Goal: Task Accomplishment & Management: Complete application form

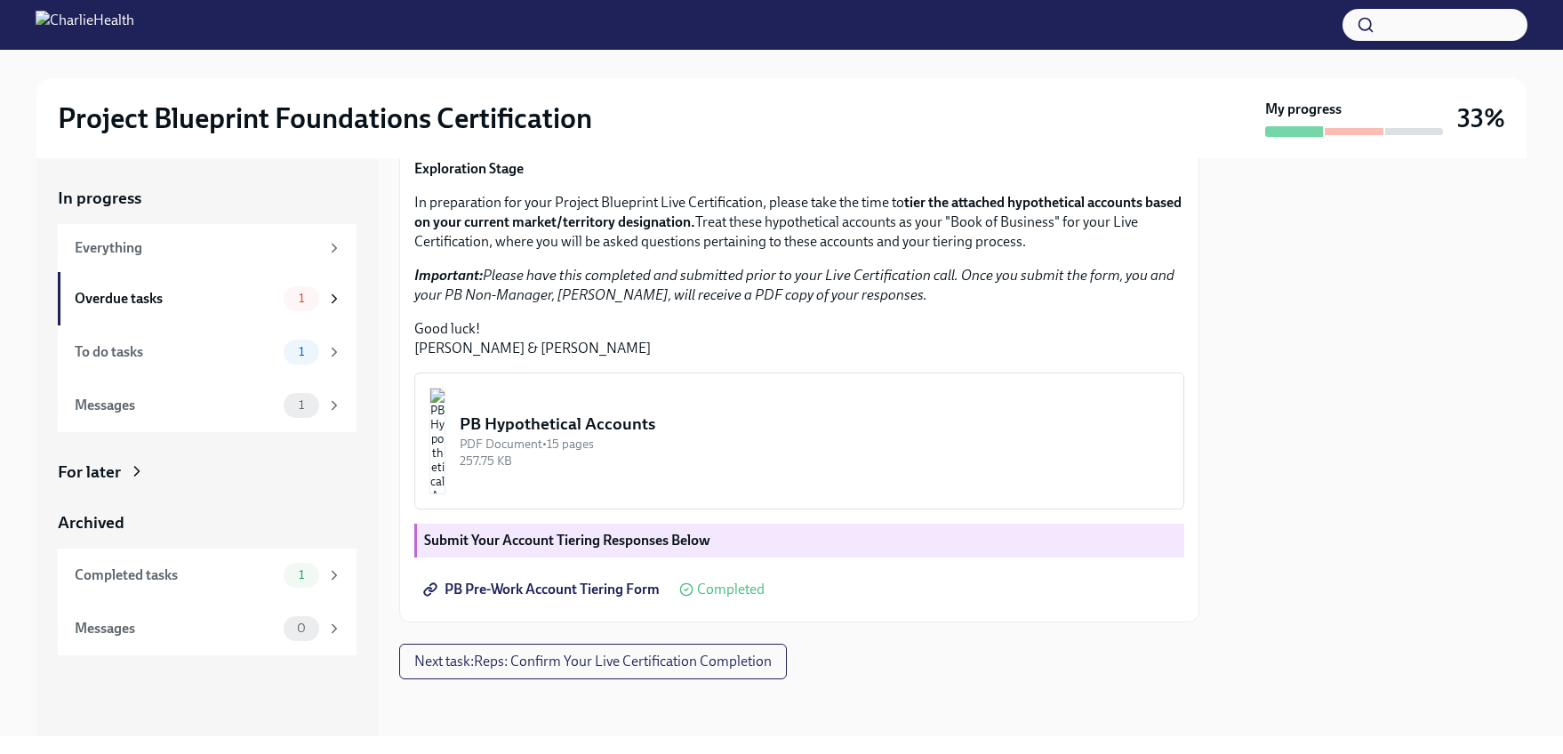
scroll to position [407, 0]
click at [220, 256] on div "Everything" at bounding box center [197, 248] width 244 height 20
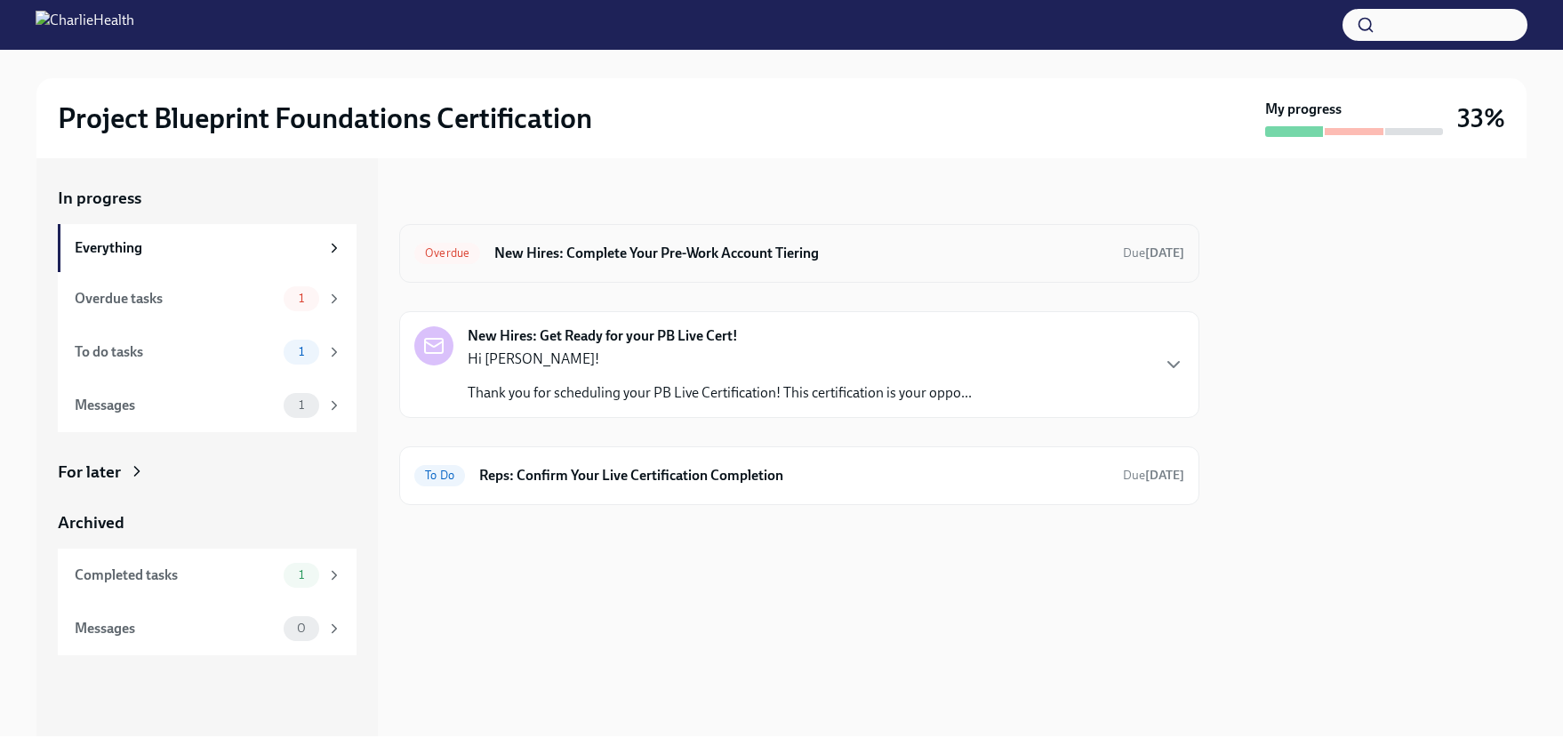
click at [563, 262] on h6 "New Hires: Complete Your Pre-Work Account Tiering" at bounding box center [801, 254] width 614 height 20
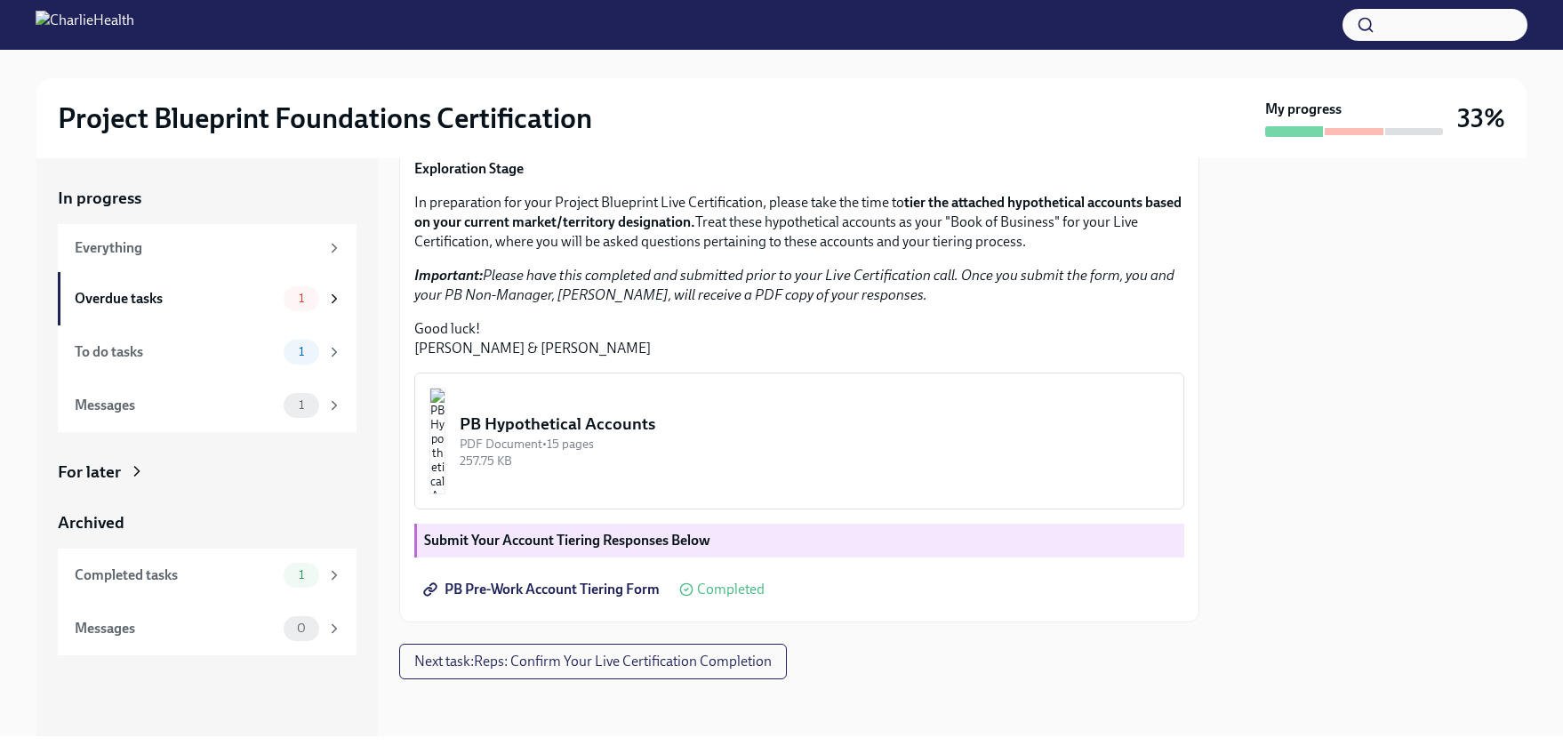
scroll to position [407, 0]
click at [445, 463] on img "button" at bounding box center [437, 441] width 16 height 107
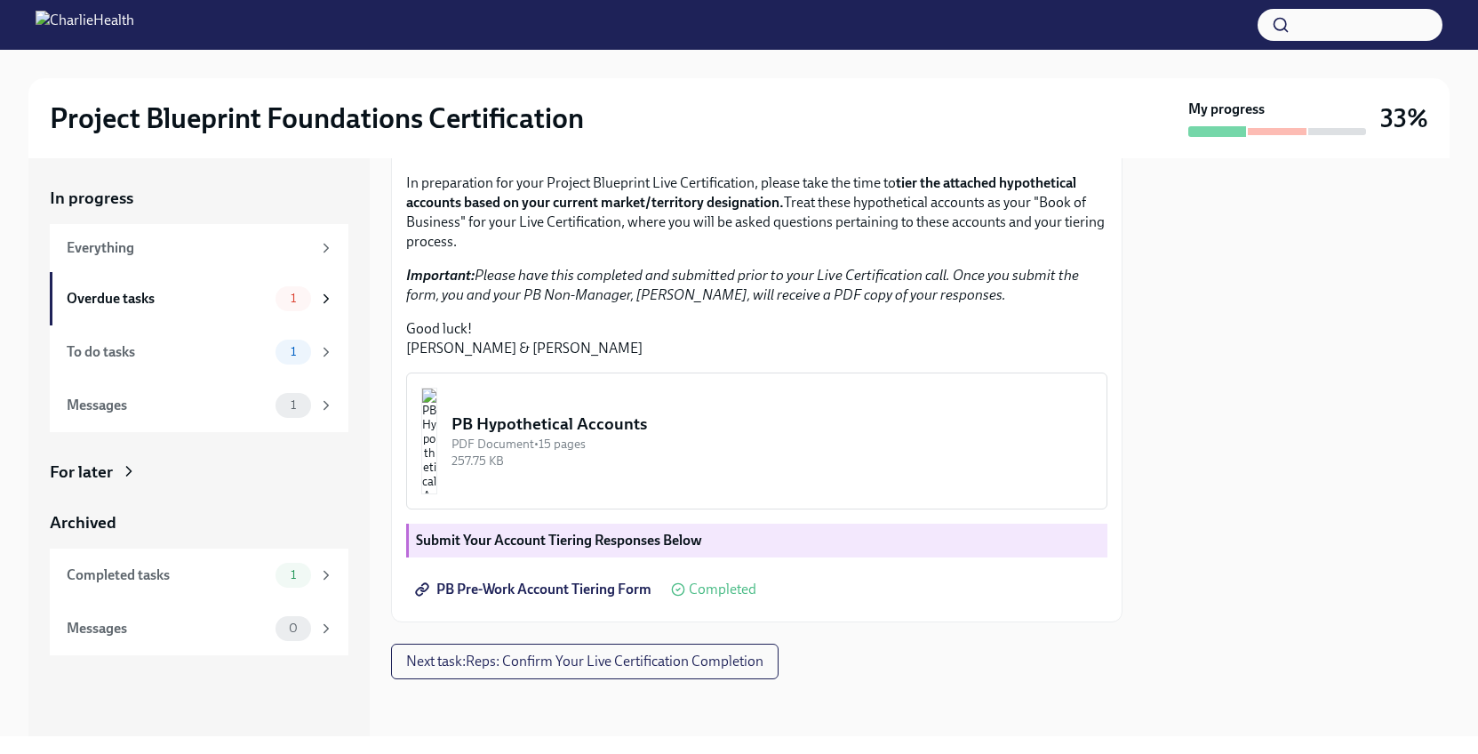
scroll to position [411, 0]
click at [159, 313] on div "Overdue tasks 1" at bounding box center [199, 298] width 299 height 53
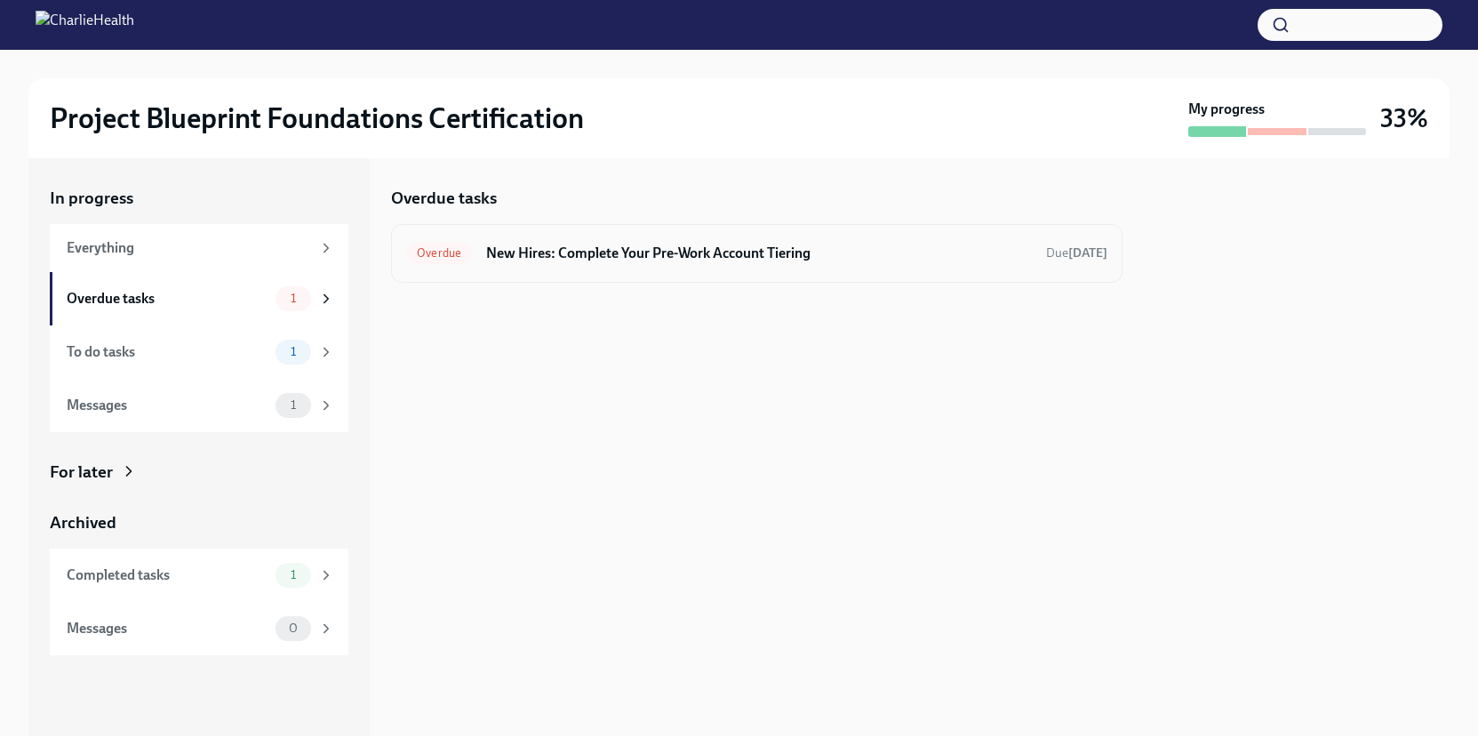
click at [582, 263] on div "Overdue New Hires: Complete Your Pre-Work Account Tiering Due [DATE]" at bounding box center [756, 253] width 701 height 28
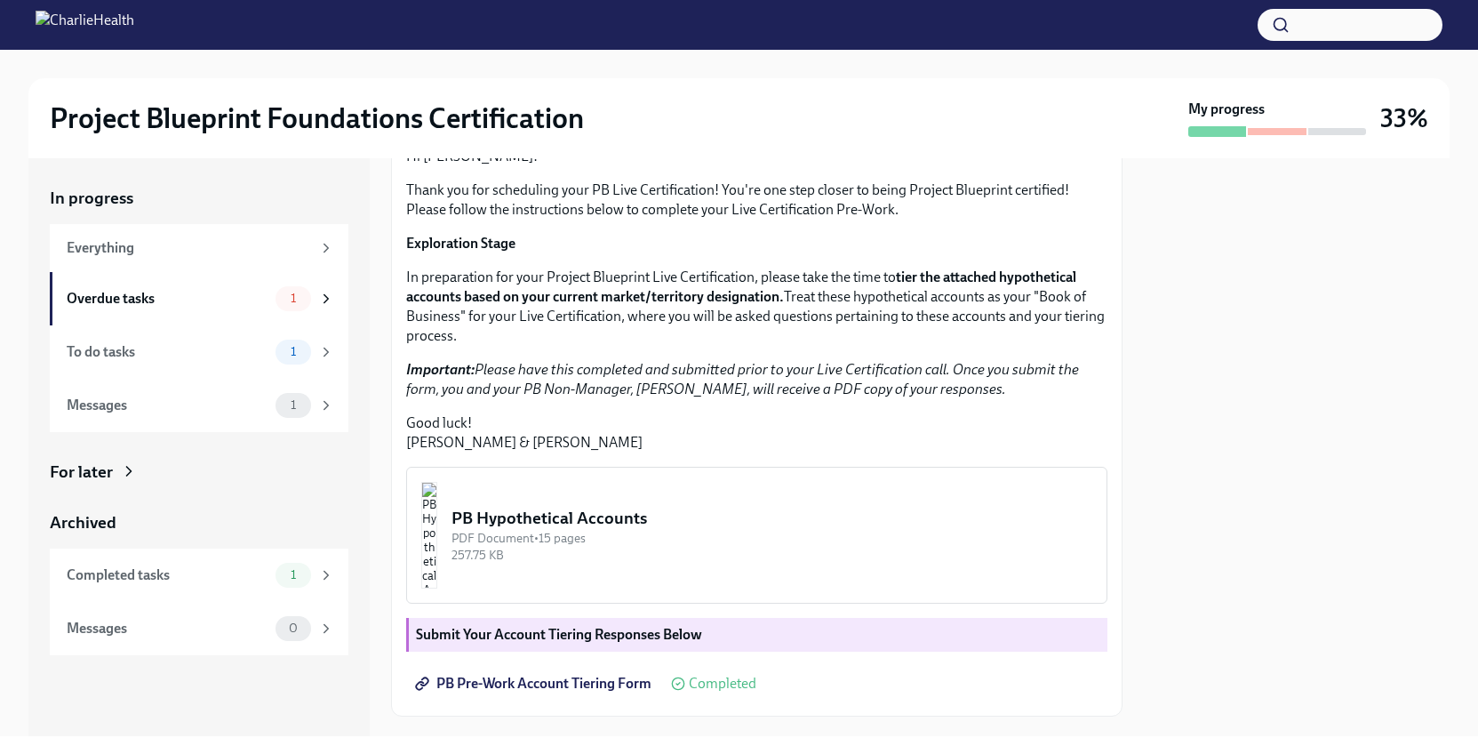
scroll to position [411, 0]
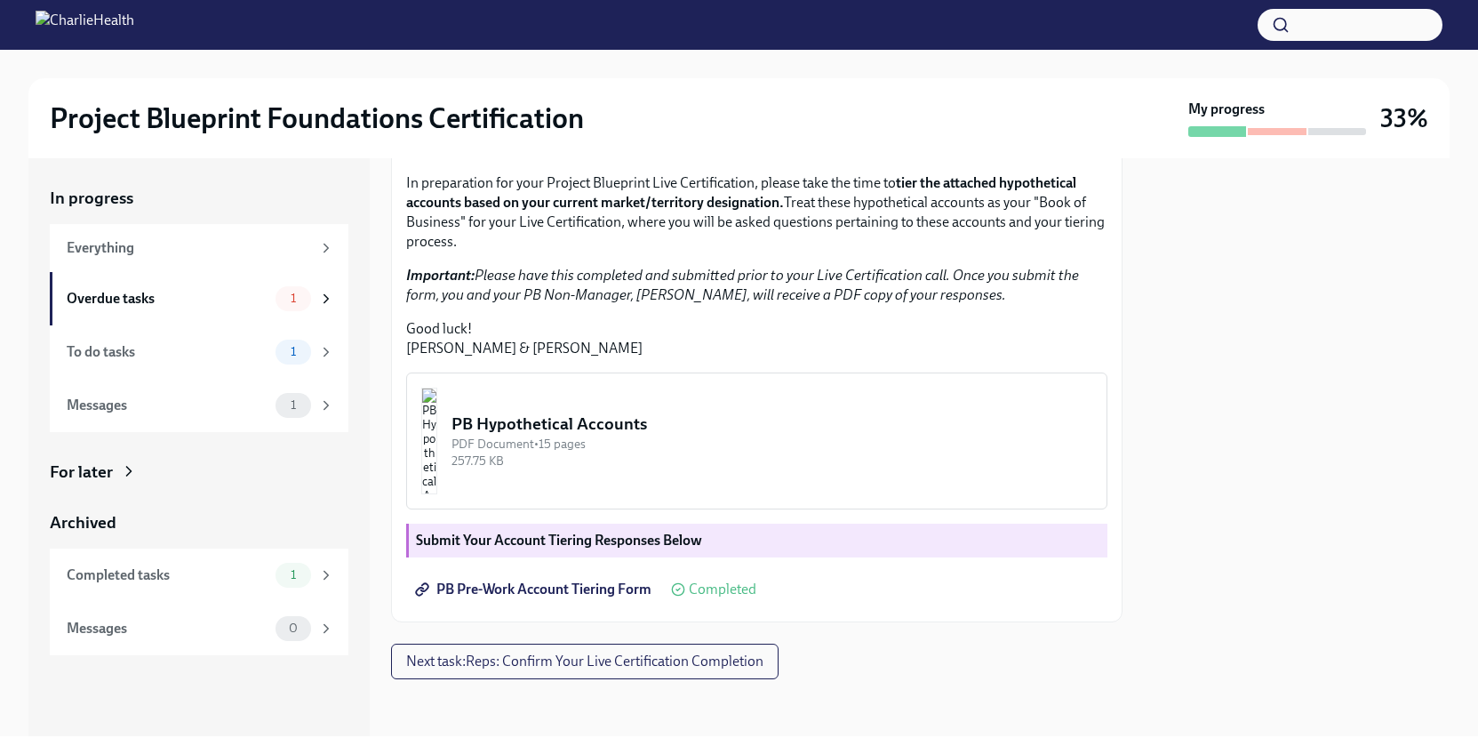
click at [715, 598] on div "PB Pre-Work Account Tiering Form Completed" at bounding box center [581, 589] width 350 height 36
click at [215, 413] on div "Messages" at bounding box center [168, 406] width 202 height 20
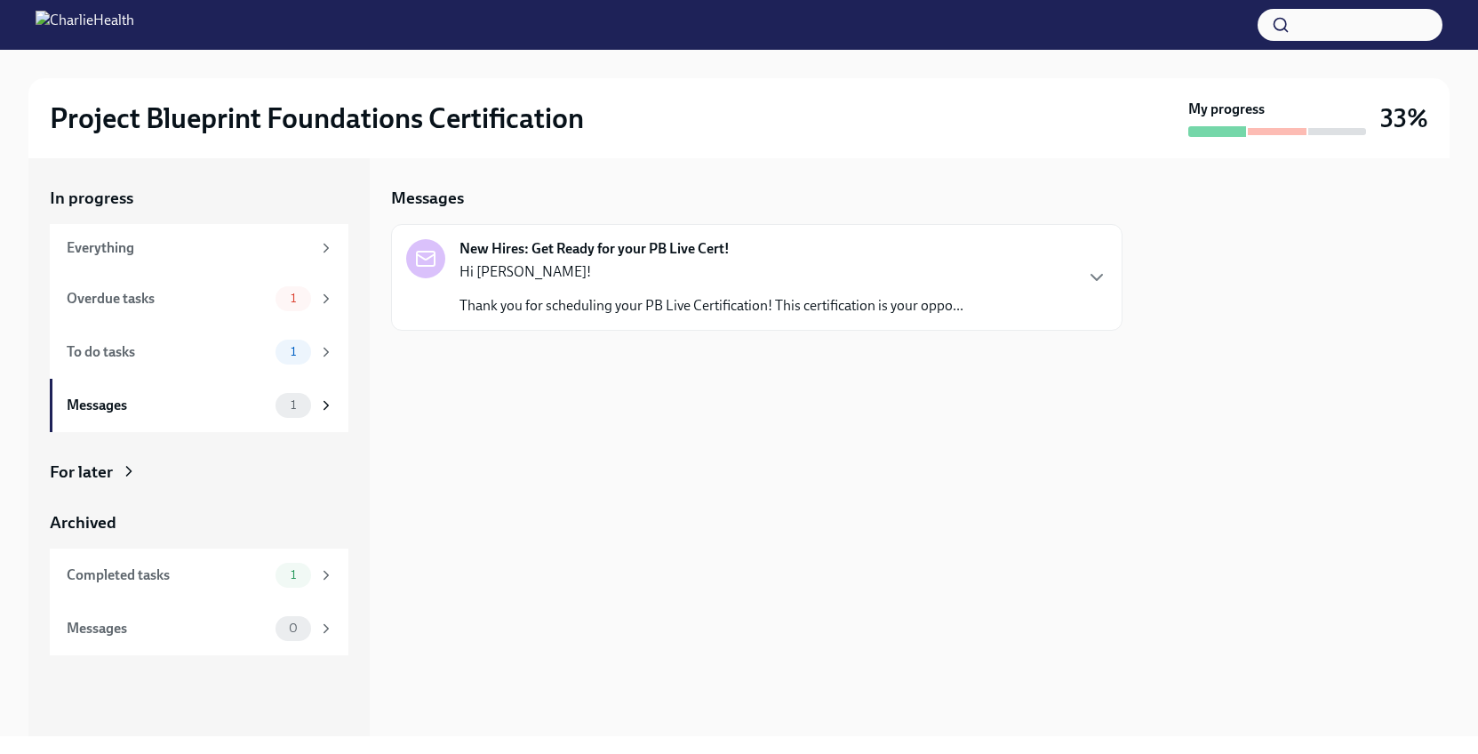
click at [595, 298] on p "Thank you for scheduling your PB Live Certification! This certification is your…" at bounding box center [712, 306] width 504 height 20
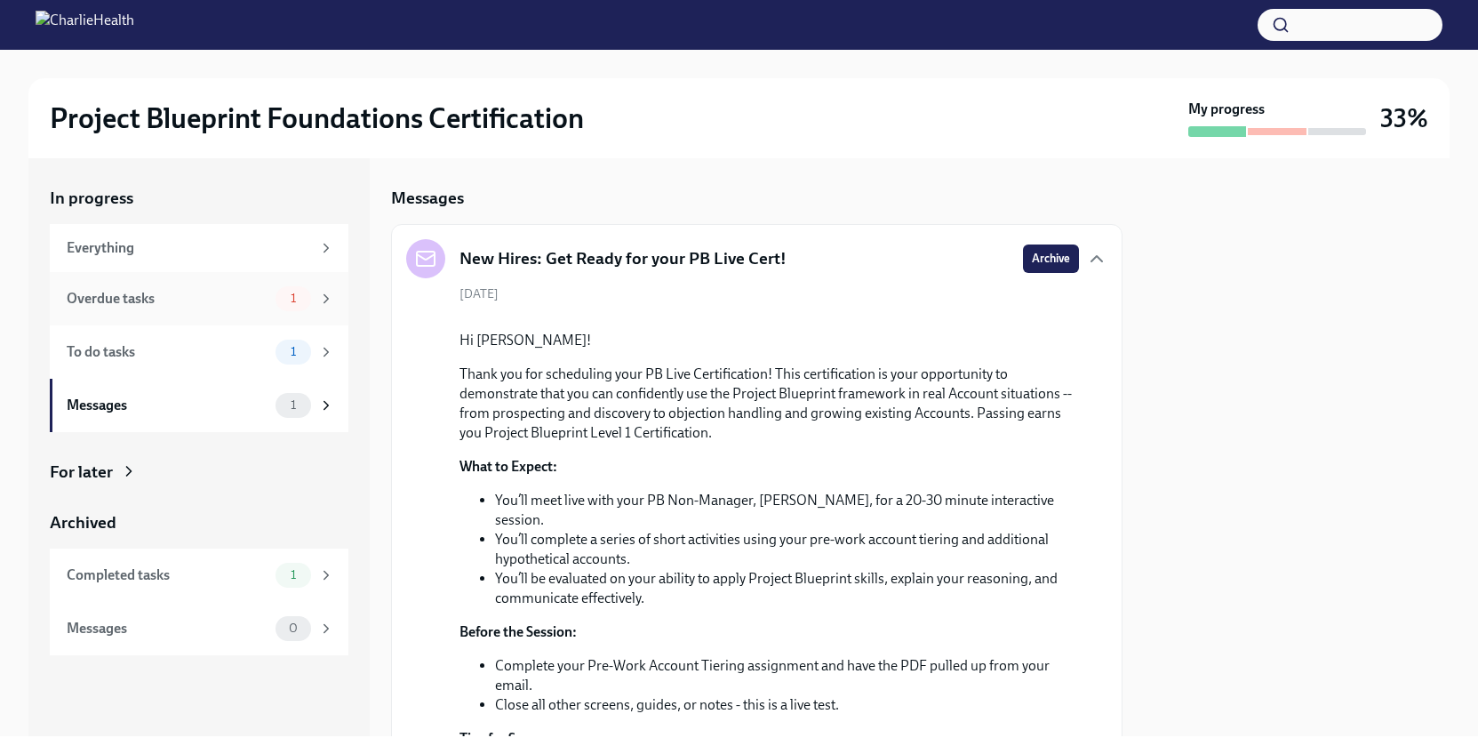
click at [219, 300] on div "Overdue tasks" at bounding box center [168, 299] width 202 height 20
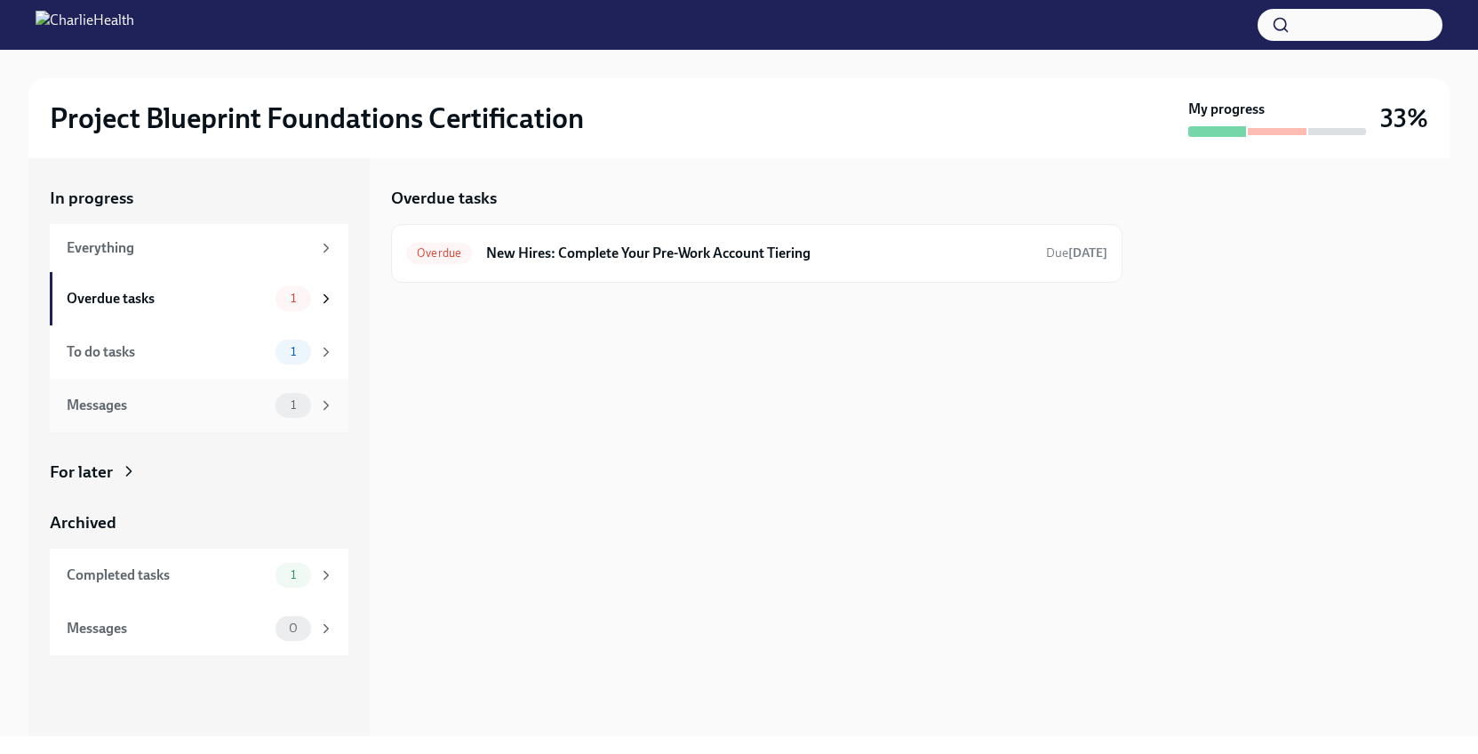
click at [216, 409] on div "Messages" at bounding box center [168, 406] width 202 height 20
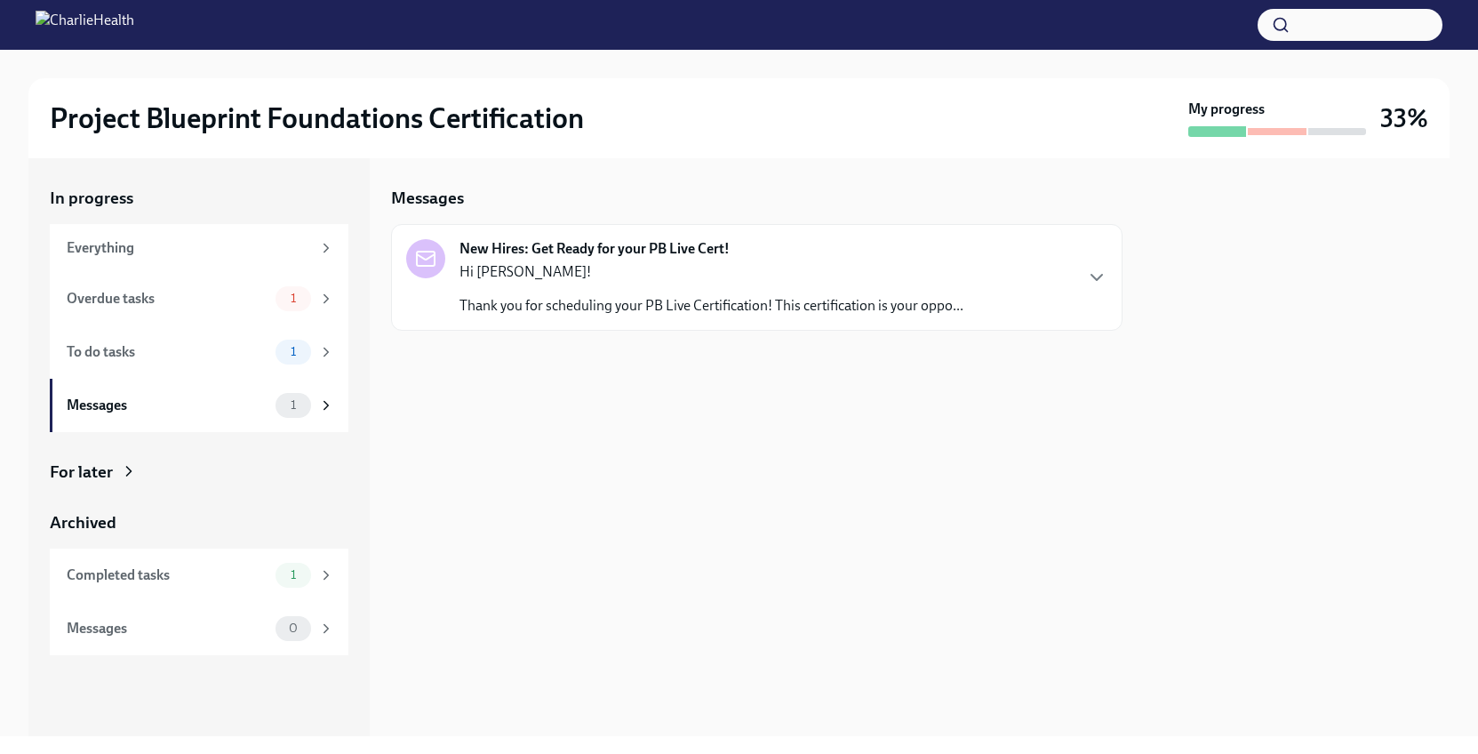
click at [923, 309] on p "Thank you for scheduling your PB Live Certification! This certification is your…" at bounding box center [712, 306] width 504 height 20
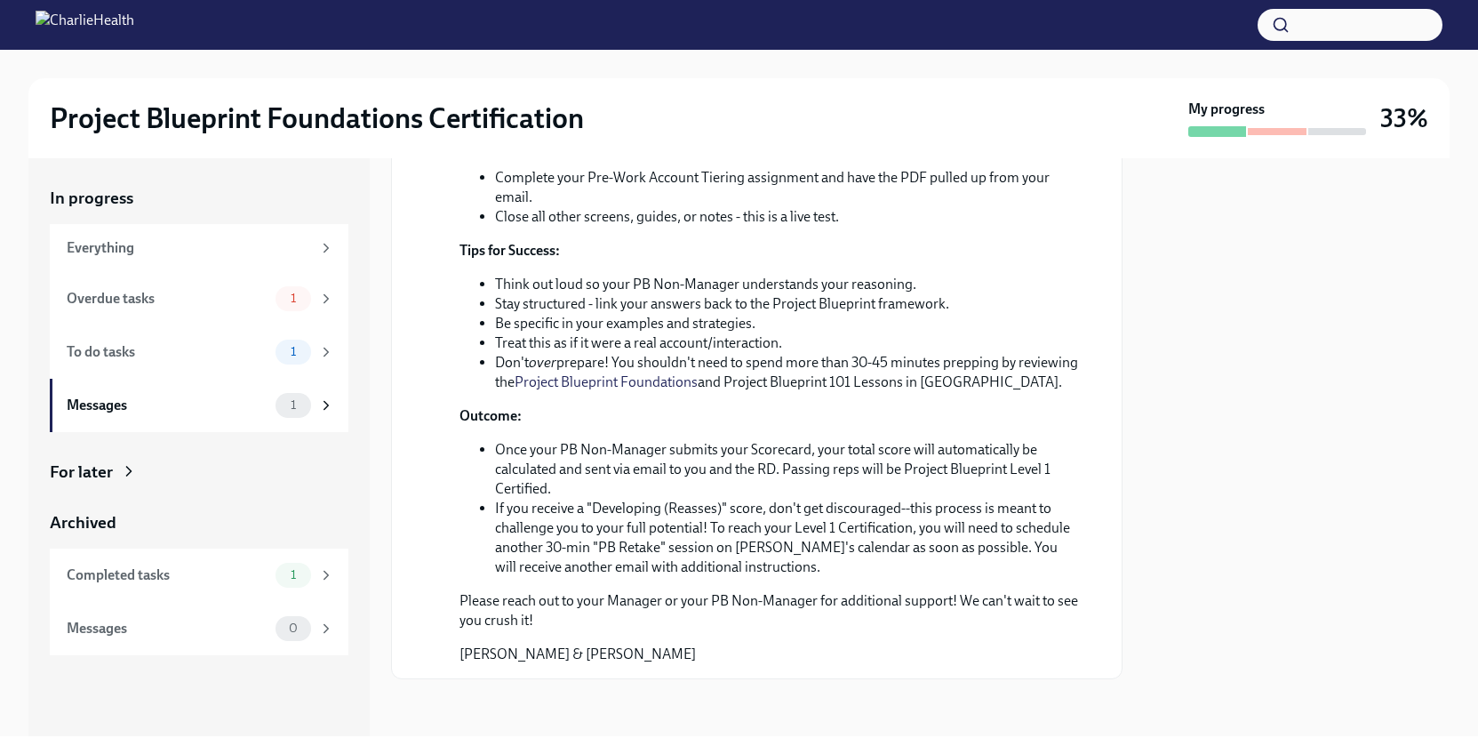
scroll to position [585, 0]
click at [230, 299] on div "Overdue tasks" at bounding box center [168, 299] width 202 height 20
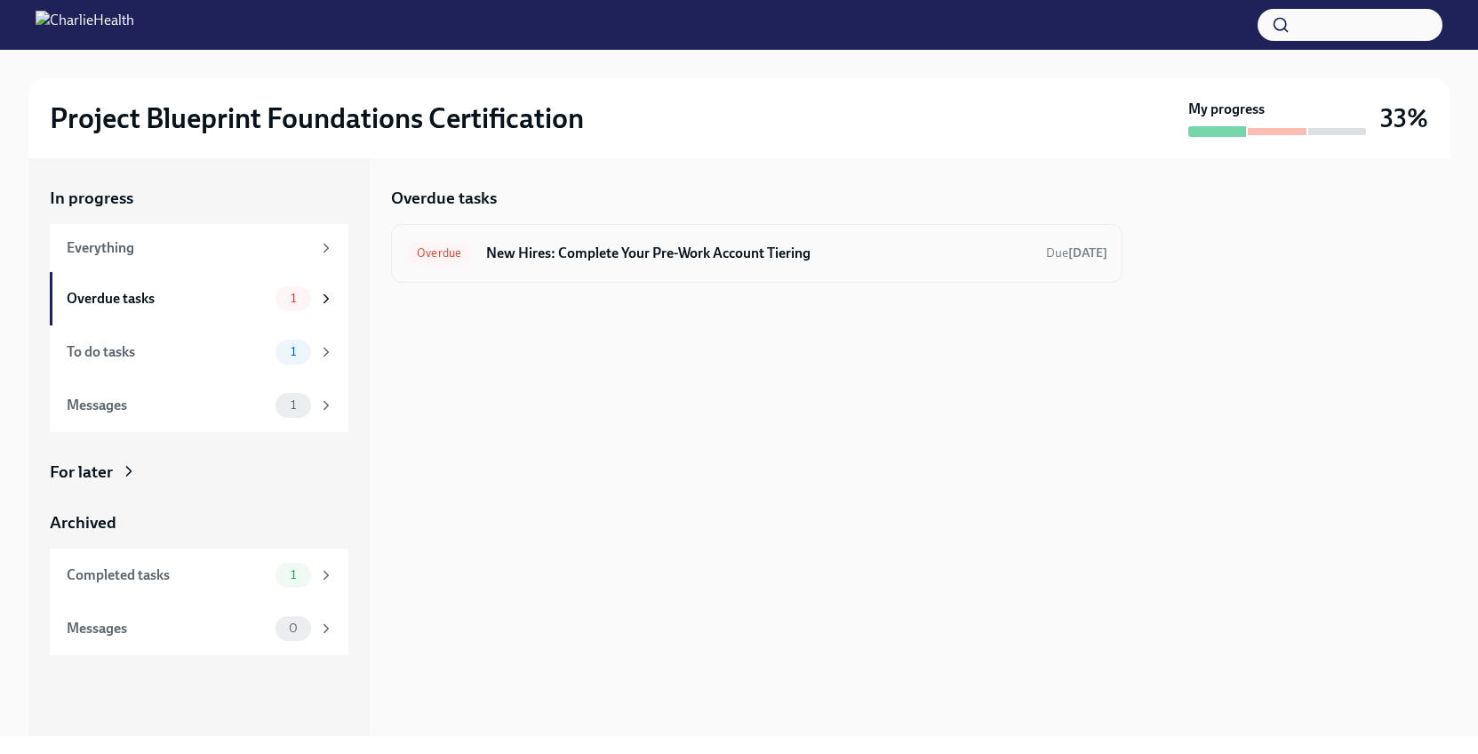
click at [481, 247] on div "Overdue New Hires: Complete Your Pre-Work Account Tiering Due [DATE]" at bounding box center [756, 253] width 701 height 28
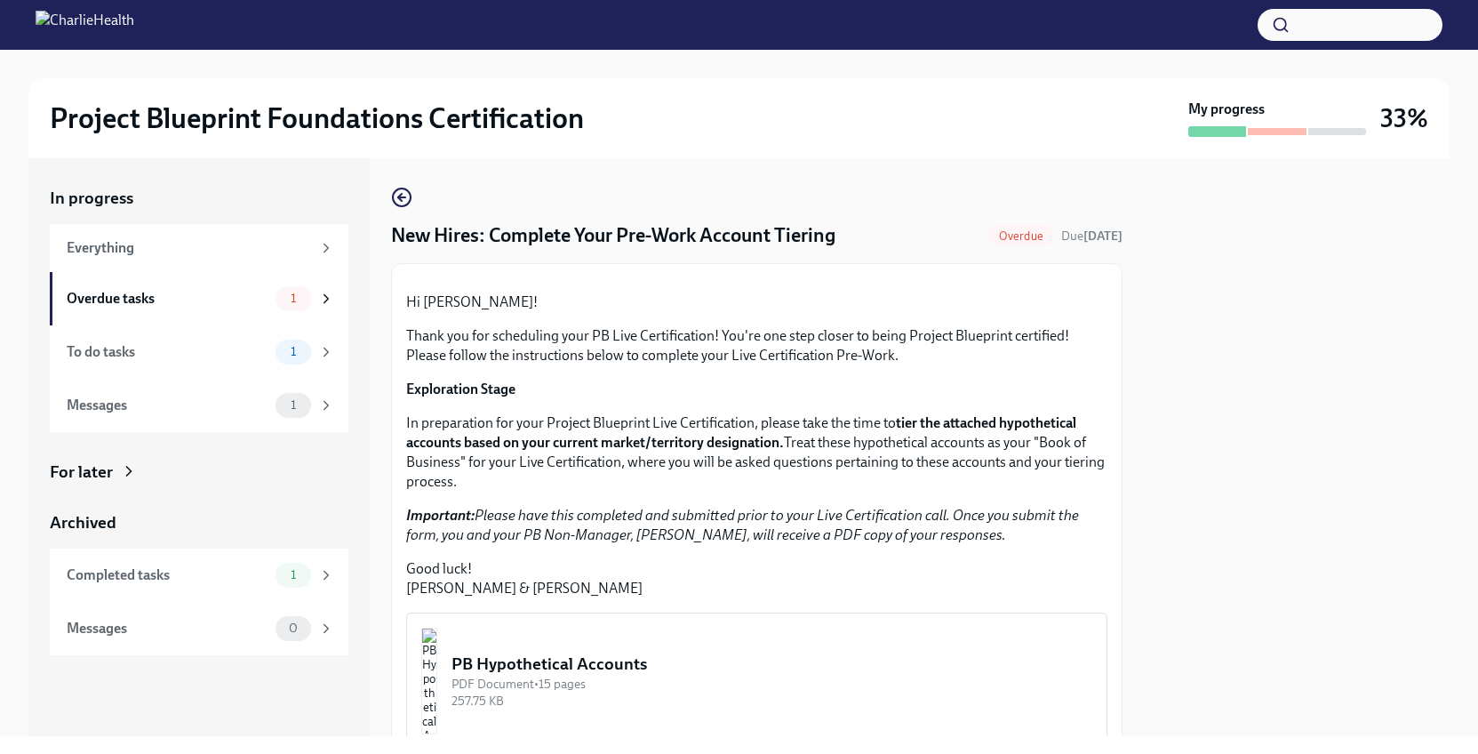
scroll to position [411, 0]
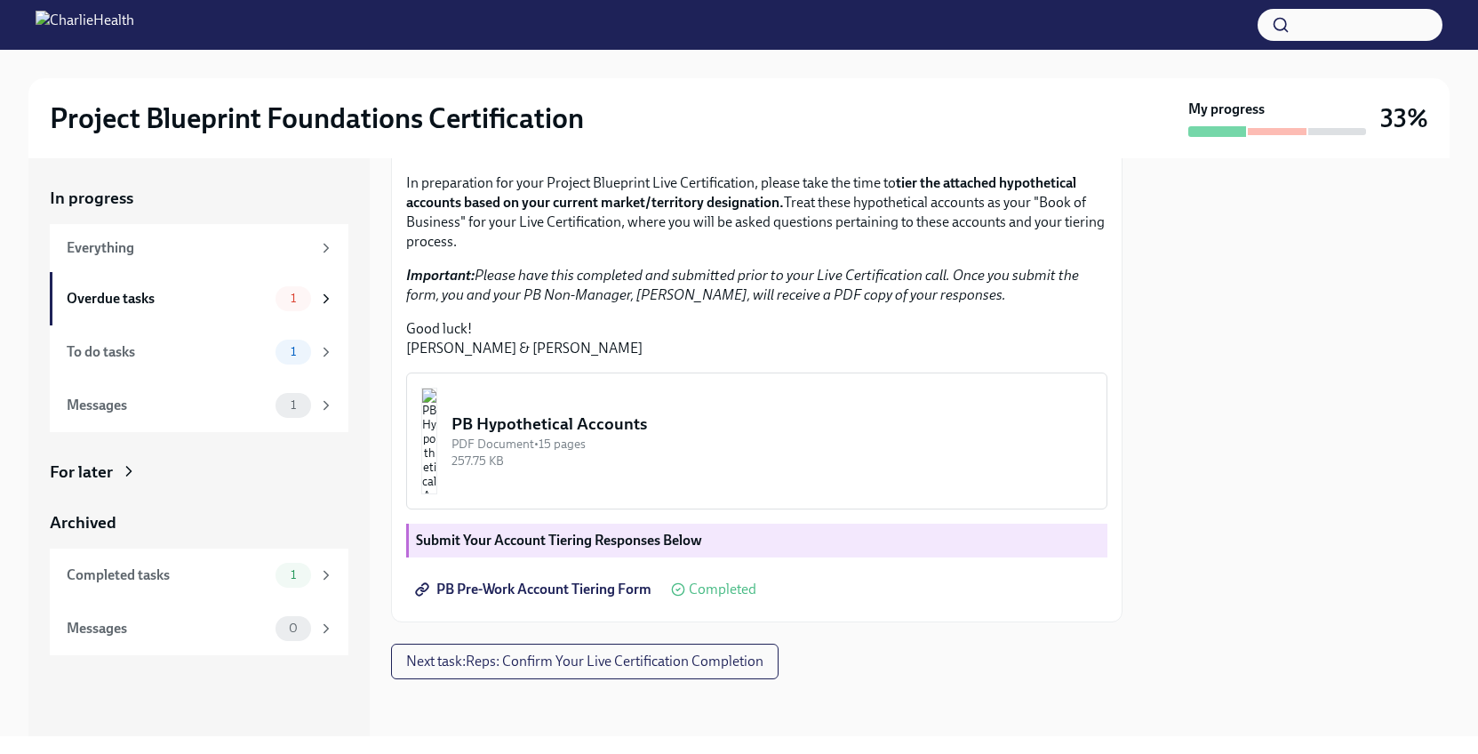
click at [437, 425] on img "button" at bounding box center [429, 441] width 16 height 107
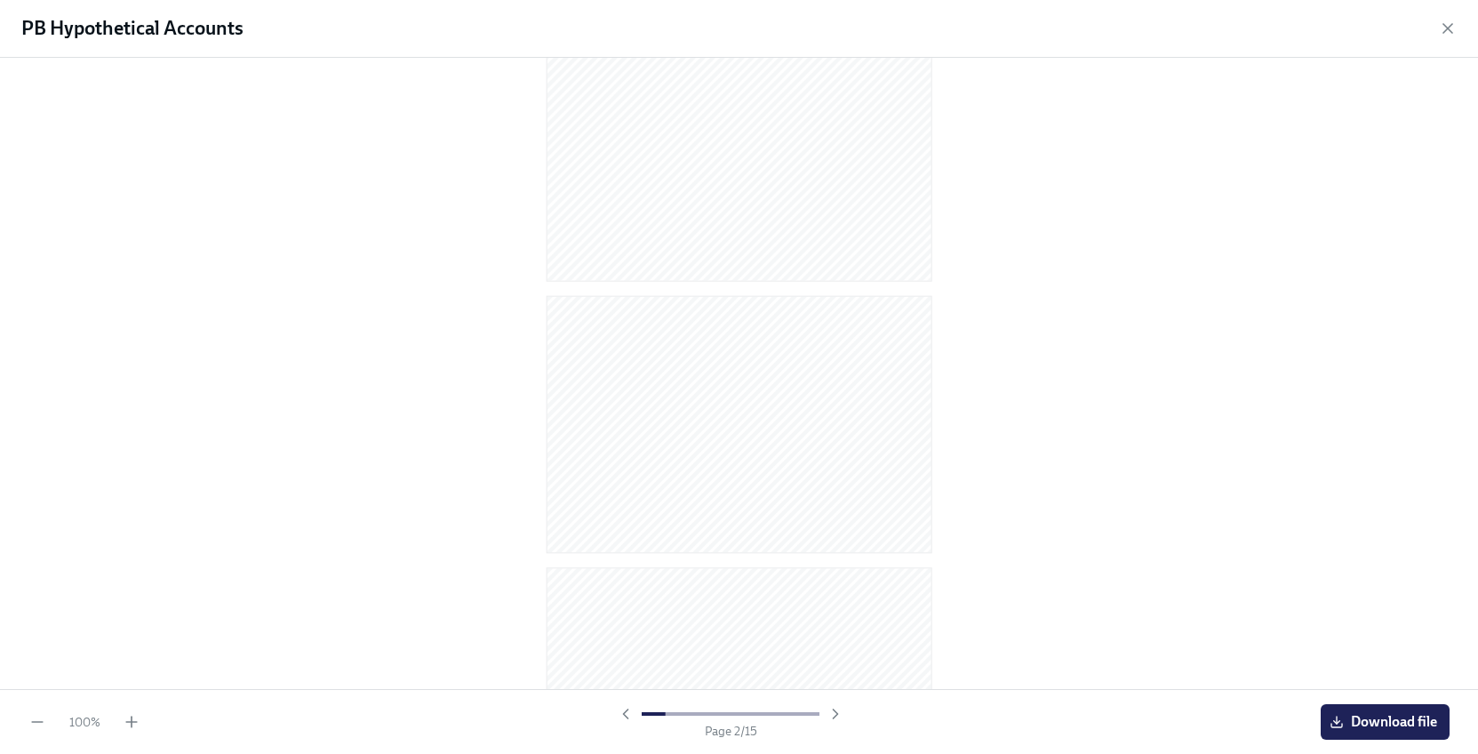
scroll to position [71, 0]
click at [1393, 724] on span "Download file" at bounding box center [1385, 722] width 104 height 18
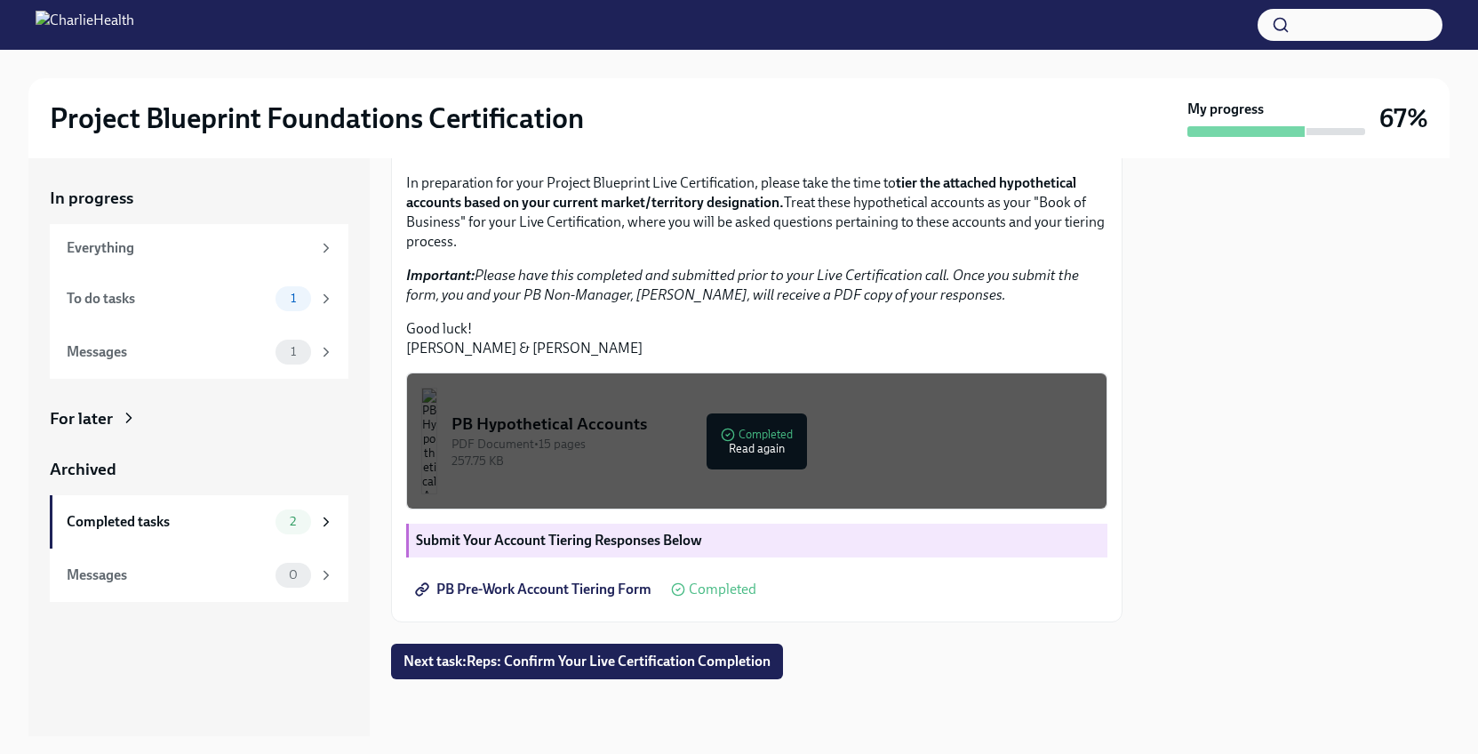
scroll to position [411, 0]
click at [732, 469] on button "PB Hypothetical Accounts PDF Document • 15 pages 257.75 KB Completed Read again" at bounding box center [756, 440] width 701 height 137
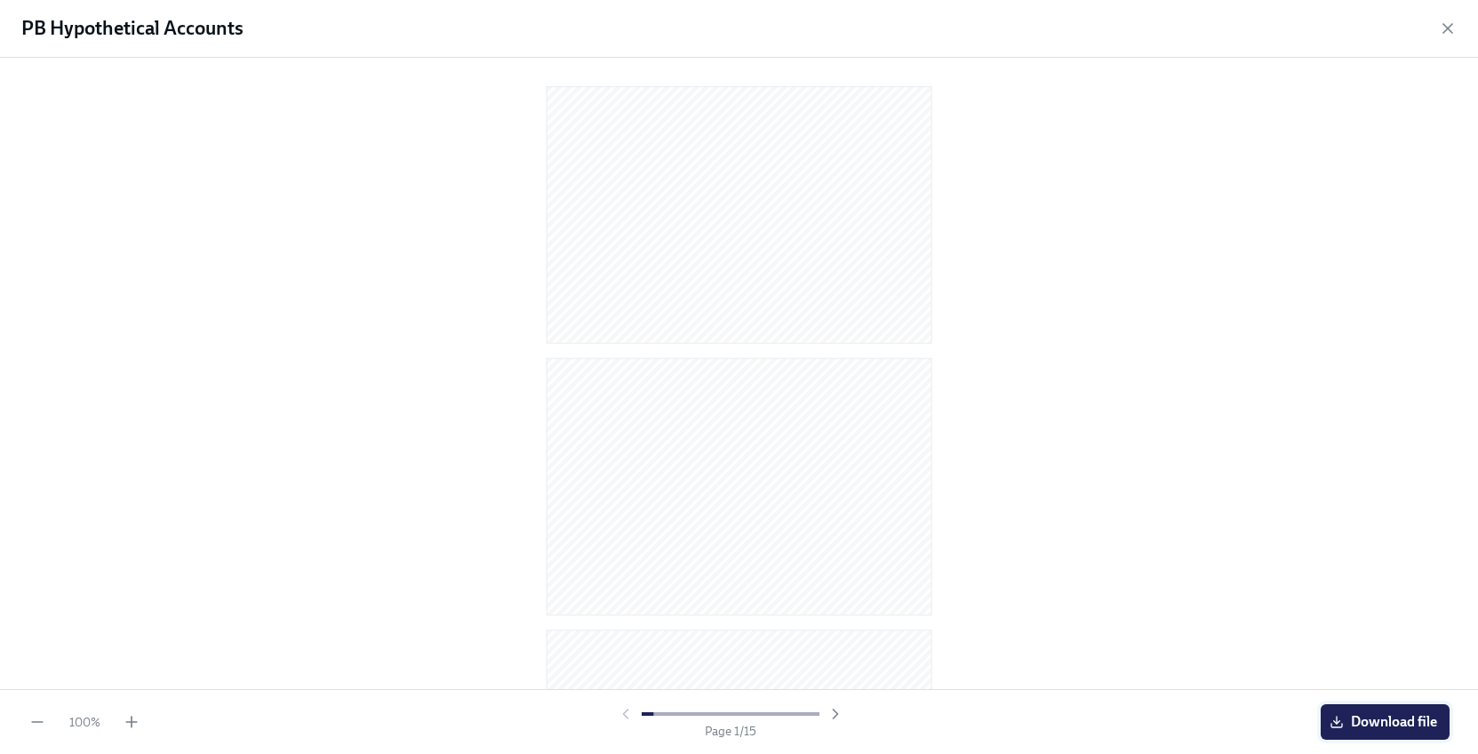
click at [1360, 730] on span "Download file" at bounding box center [1385, 722] width 104 height 18
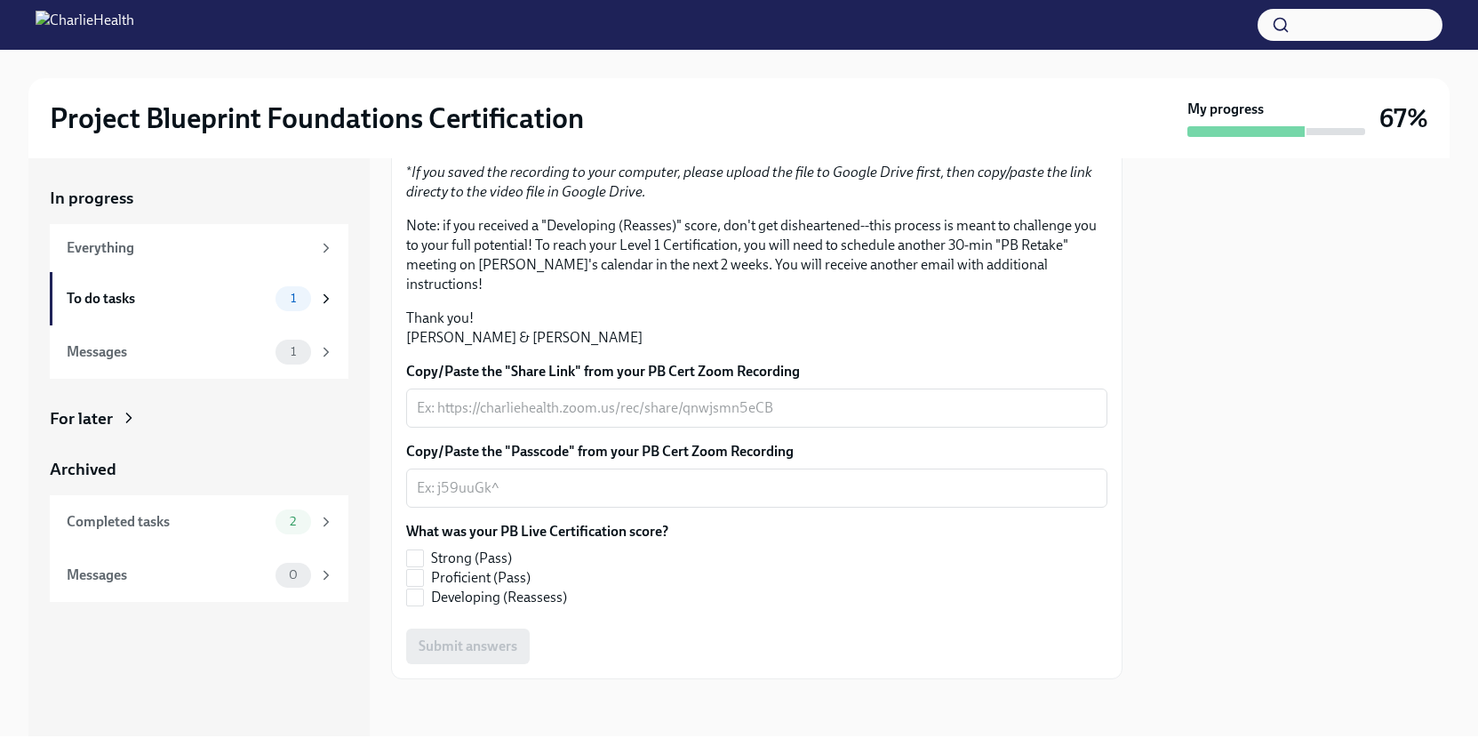
scroll to position [388, 0]
click at [690, 410] on textarea "Copy/Paste the "Share Link" from your PB Cert Zoom Recording" at bounding box center [757, 407] width 680 height 21
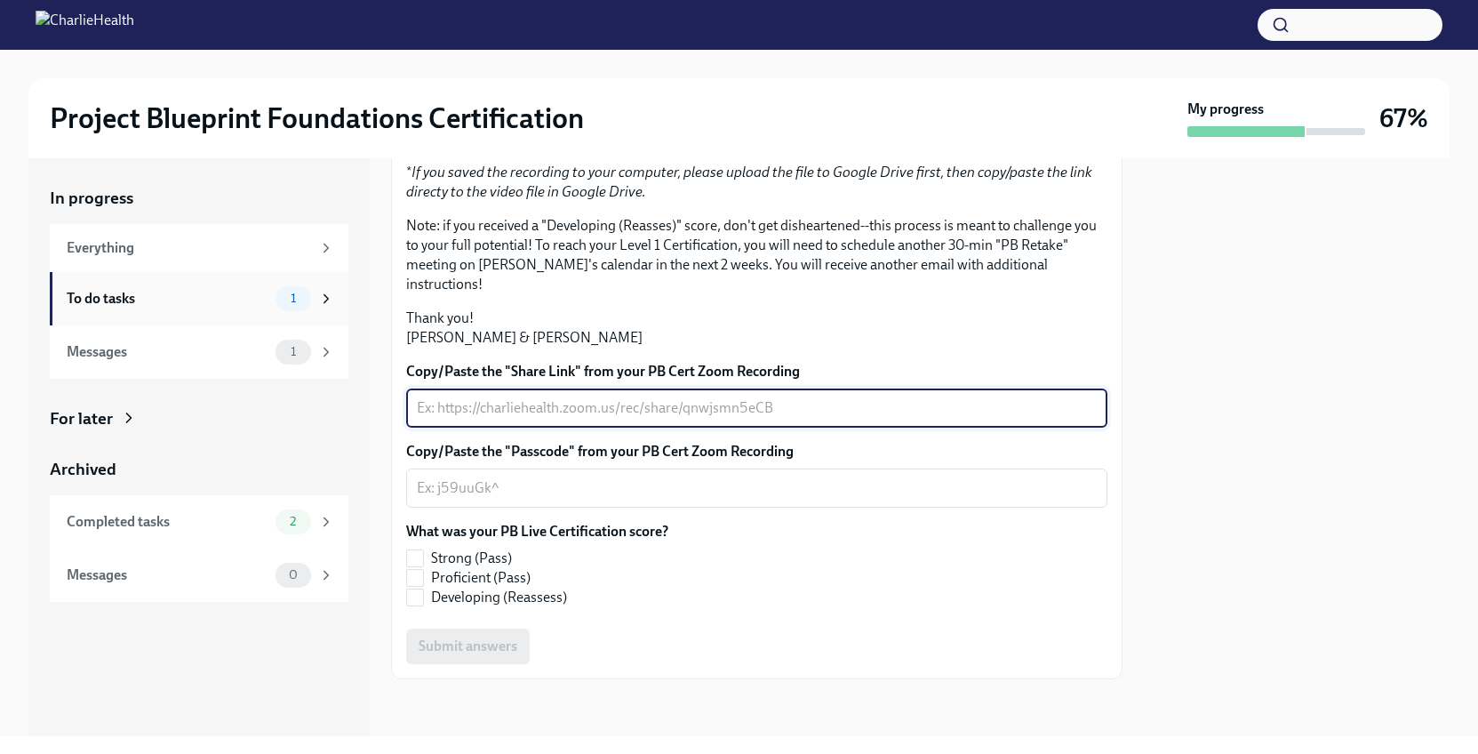
click at [235, 311] on div "To do tasks 1" at bounding box center [199, 298] width 299 height 53
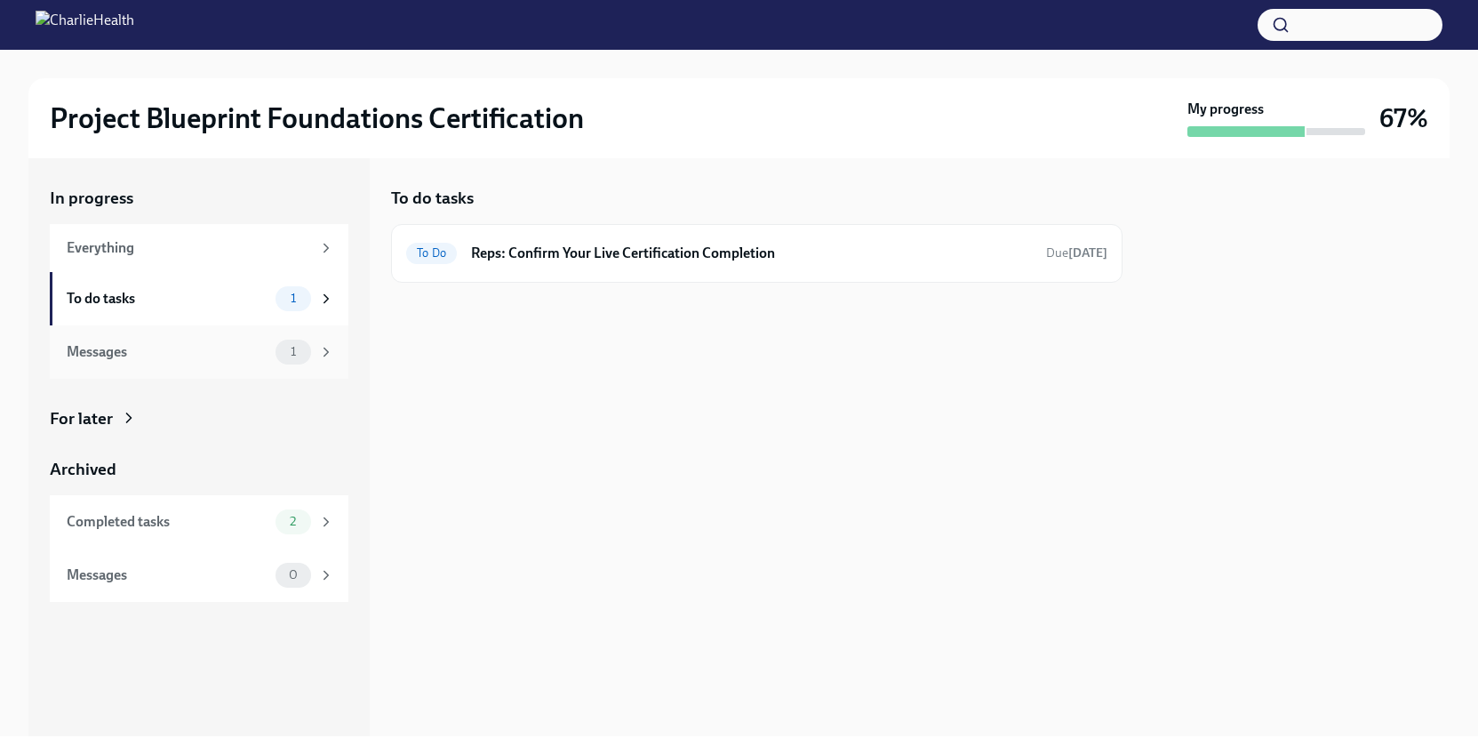
click at [310, 350] on div "1" at bounding box center [294, 352] width 36 height 25
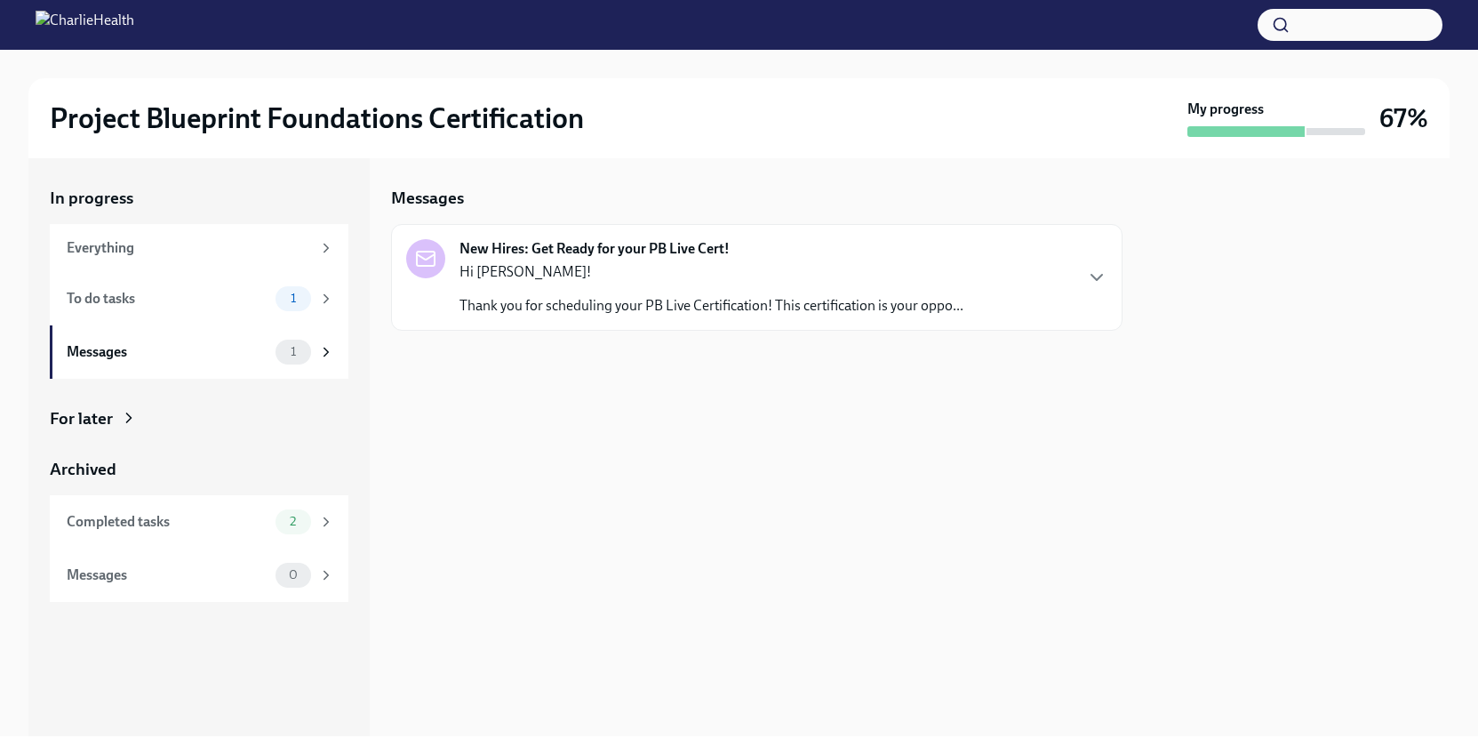
click at [559, 275] on p "Hi [PERSON_NAME]!" at bounding box center [712, 272] width 504 height 20
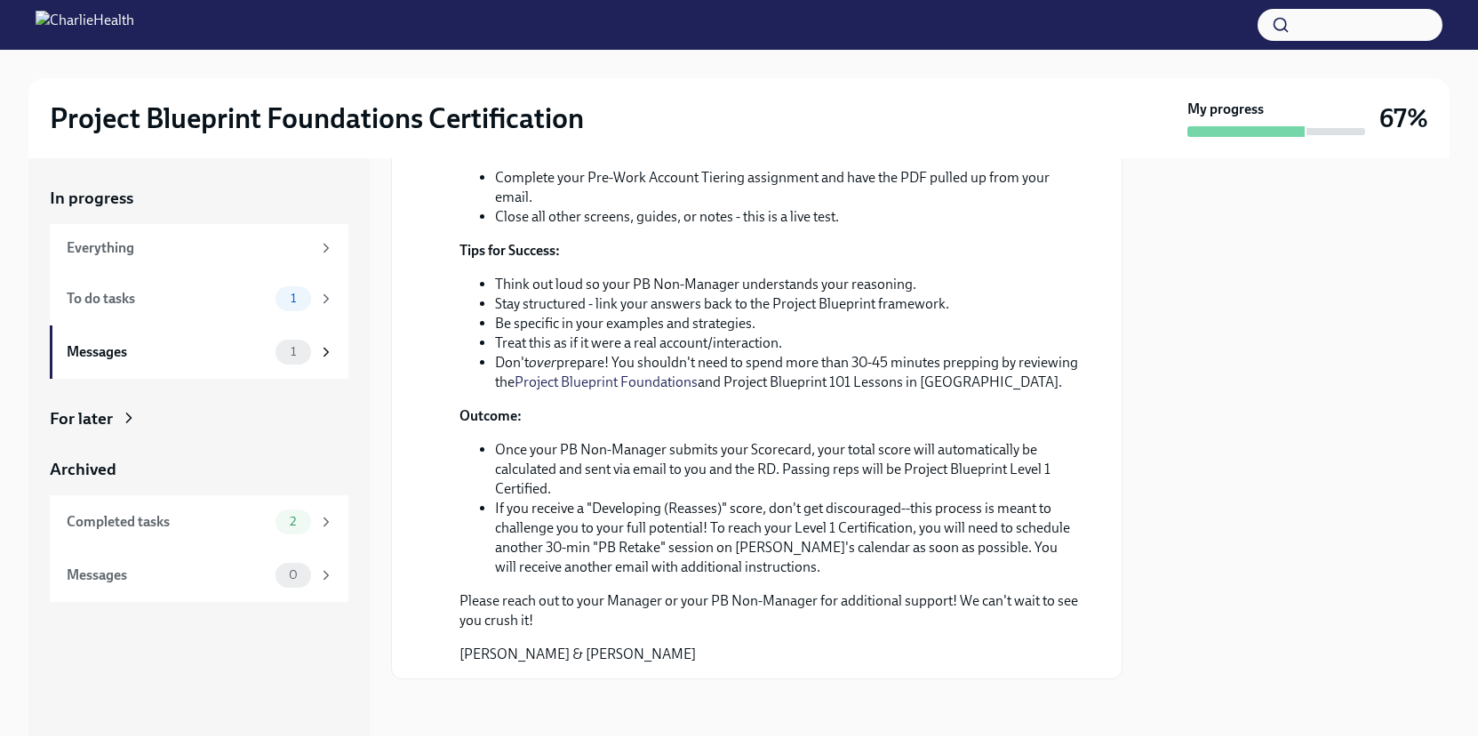
scroll to position [643, 0]
